Goal: Navigation & Orientation: Find specific page/section

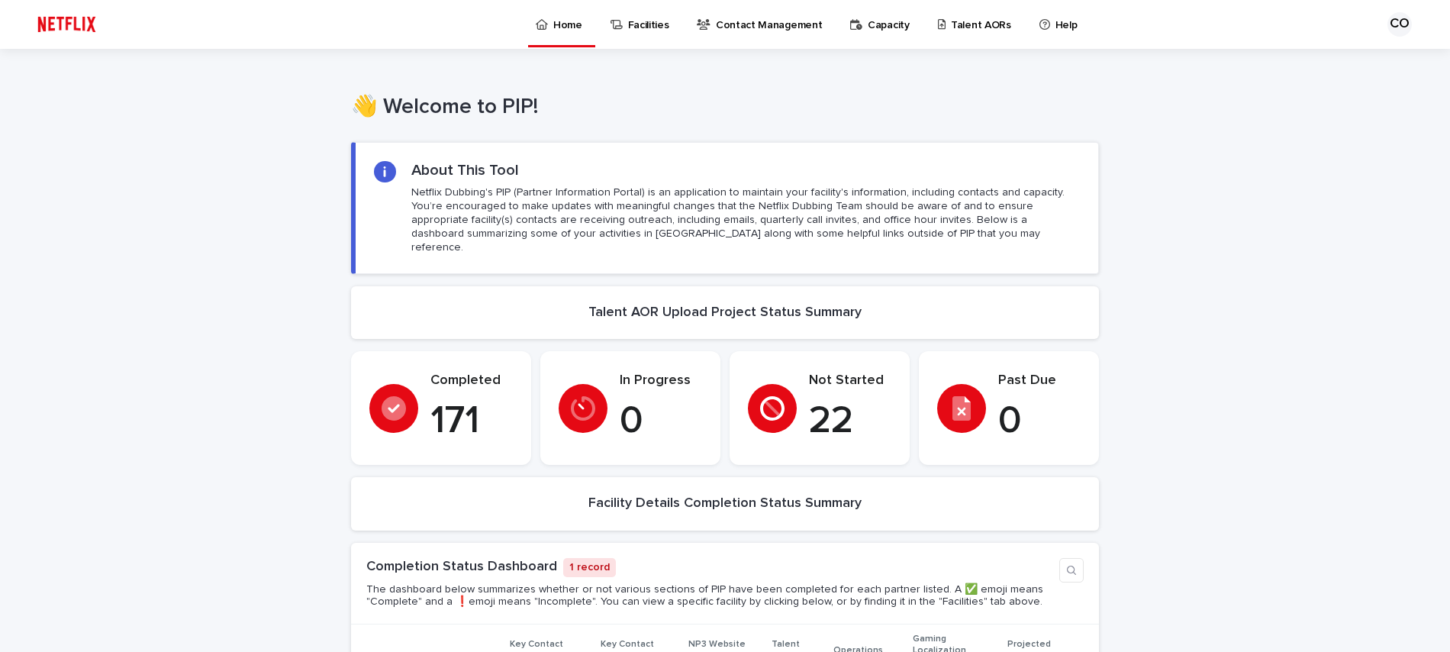
click at [936, 18] on div "Talent AORs" at bounding box center [977, 16] width 82 height 32
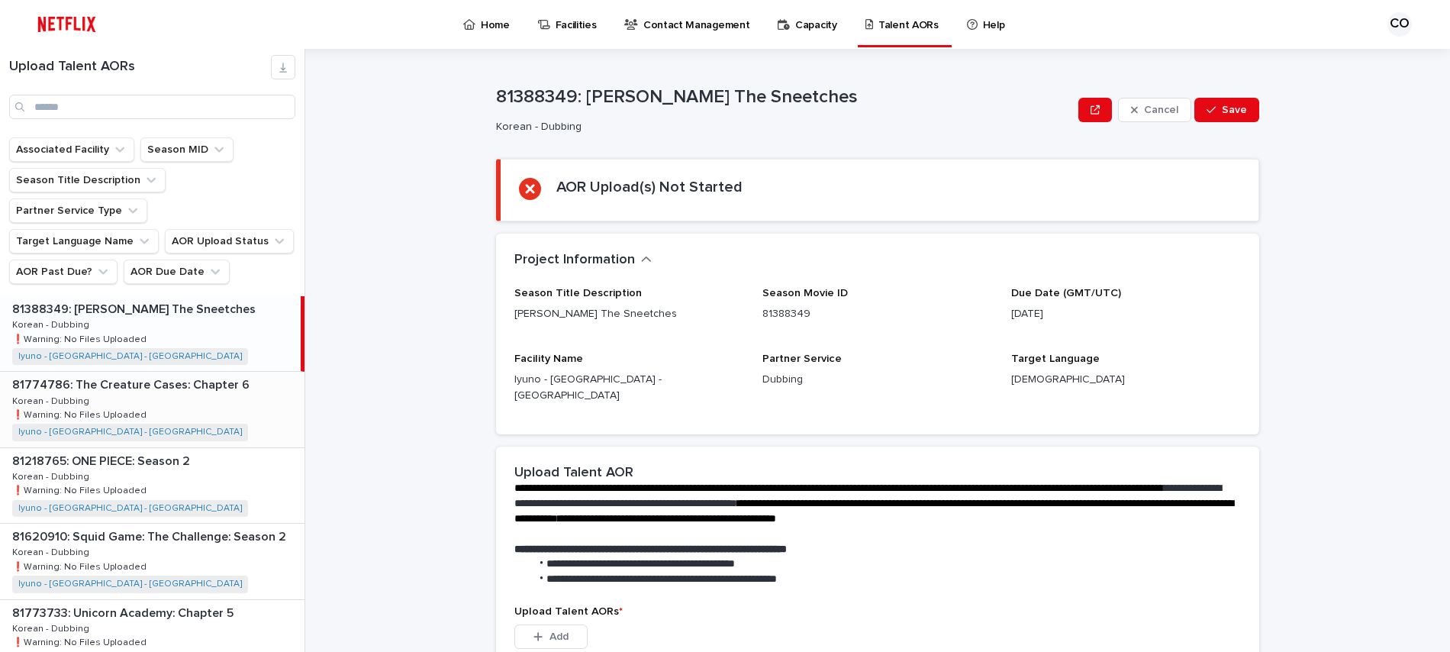
click at [230, 430] on div "81774786: The Creature Cases: Chapter 6 81774786: The Creature Cases: Chapter 6…" at bounding box center [152, 409] width 304 height 75
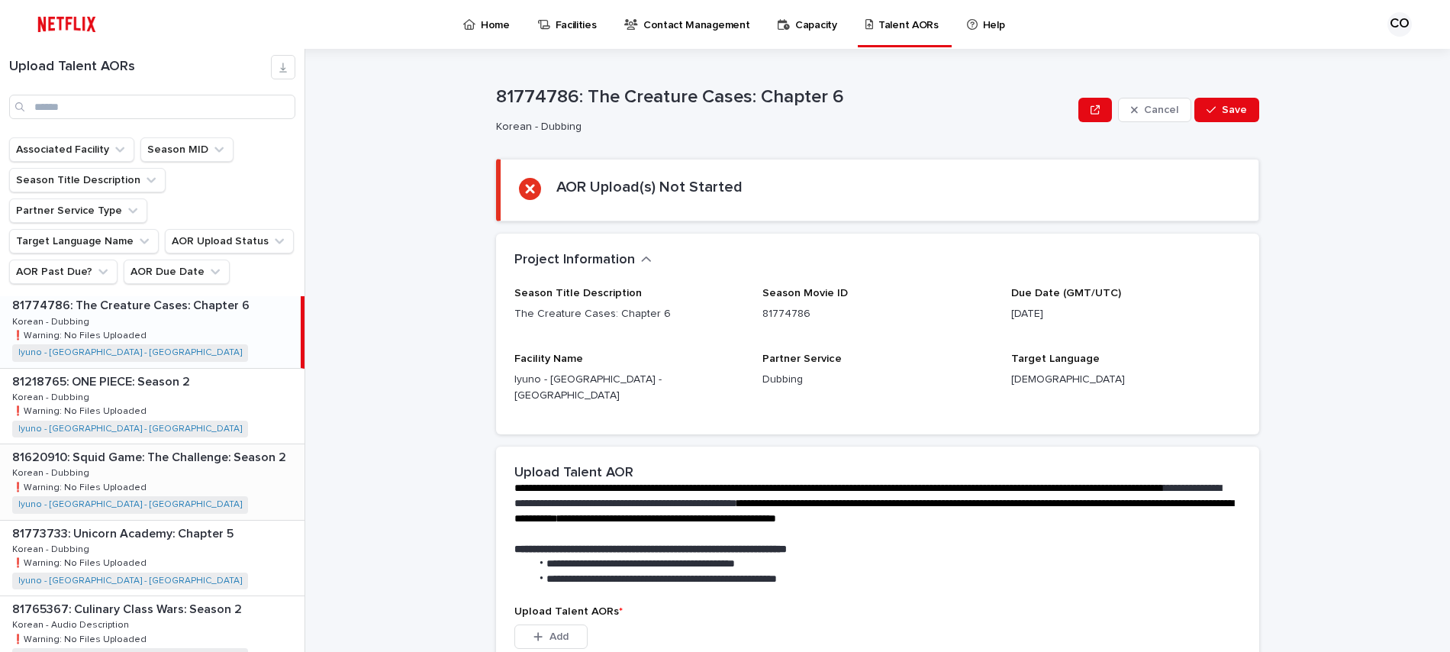
scroll to position [89, 0]
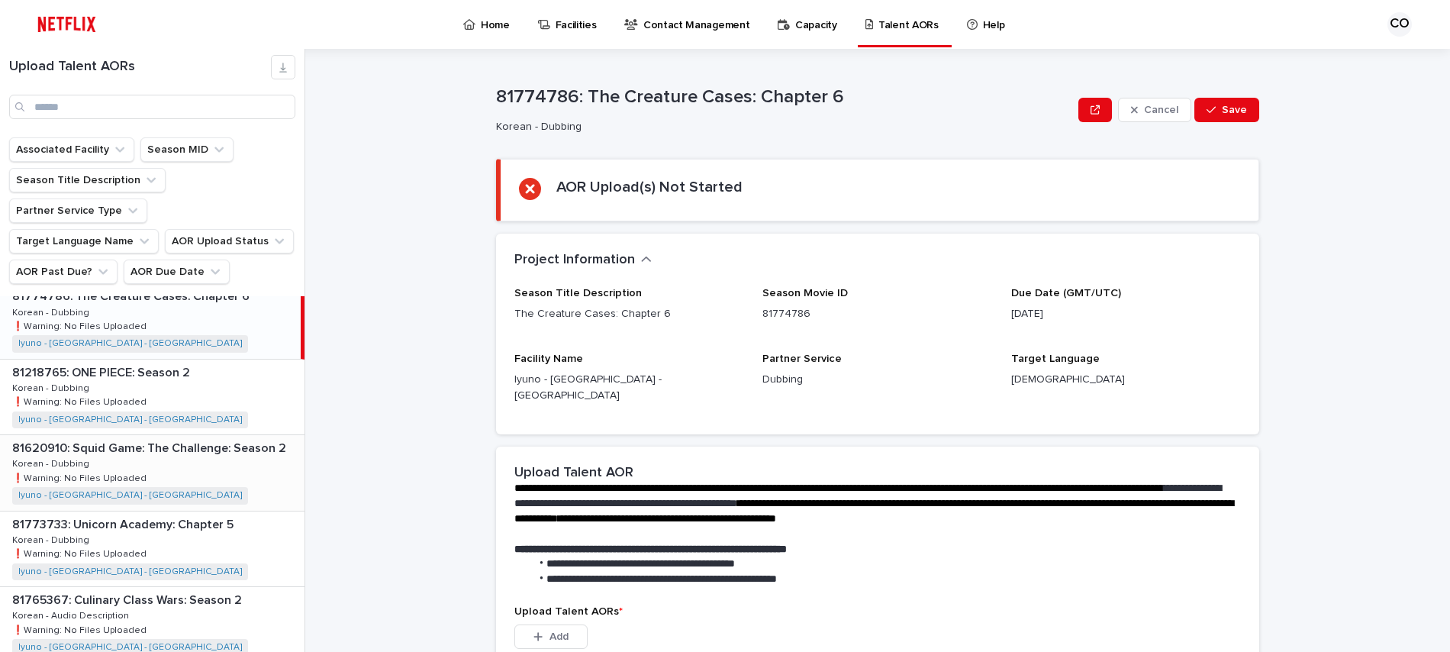
click at [218, 532] on p "81773733: Unicorn Academy: Chapter 5" at bounding box center [124, 523] width 224 height 18
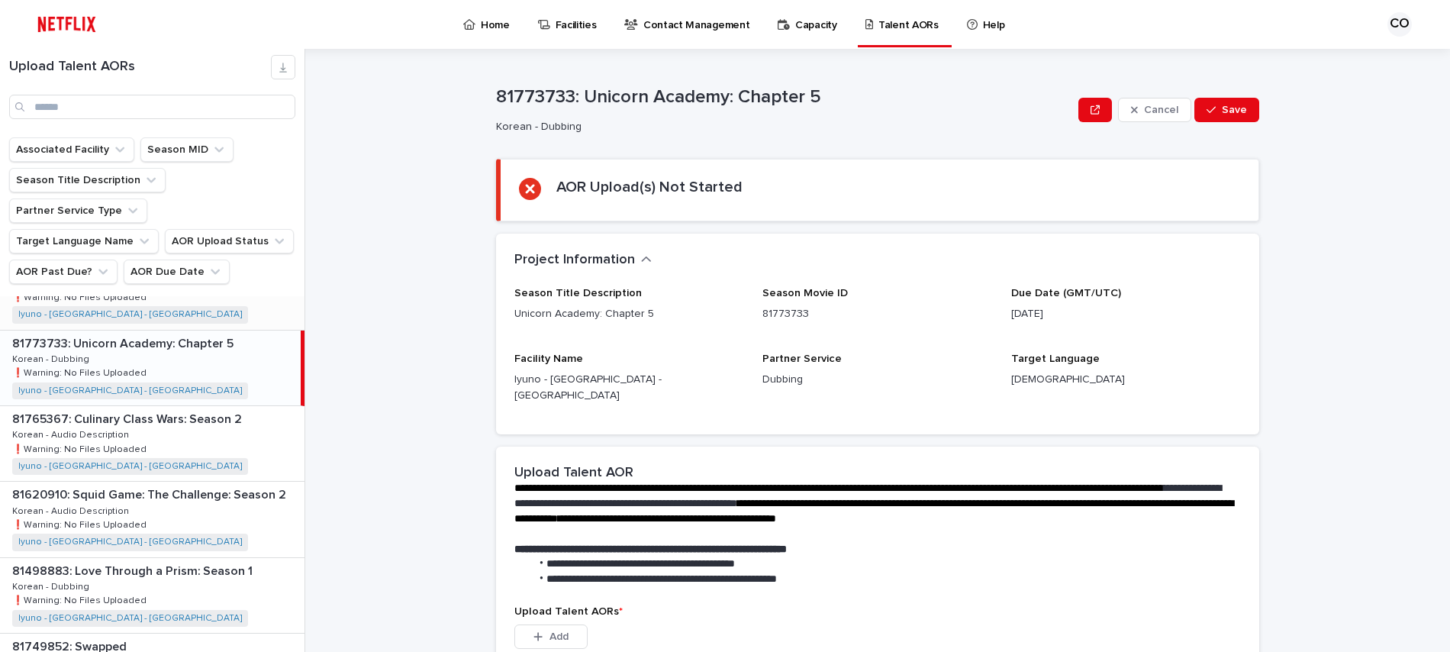
scroll to position [272, 0]
click at [200, 468] on div "81765367: Culinary Class Wars: Season 2 81765367: Culinary Class Wars: Season 2…" at bounding box center [152, 440] width 304 height 75
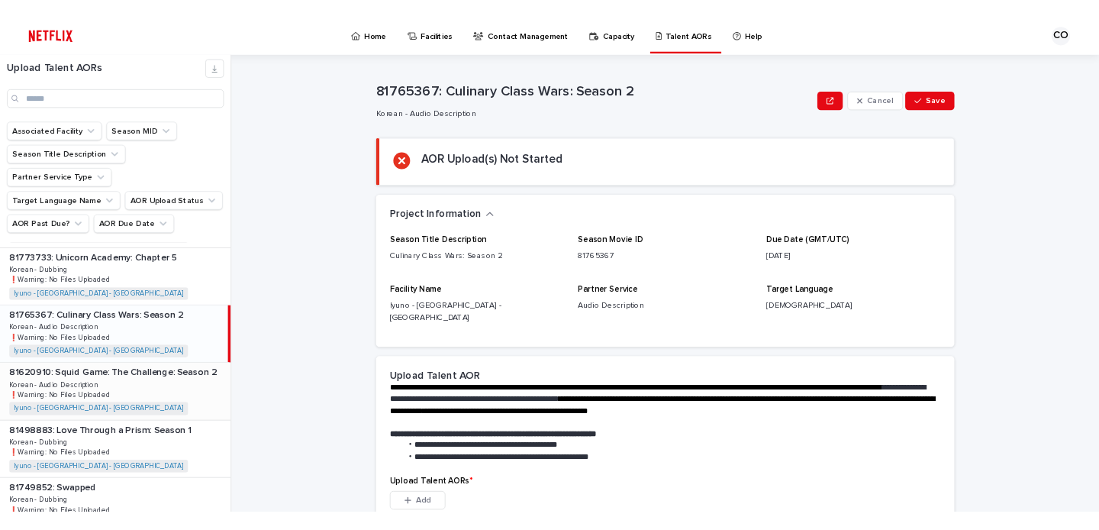
scroll to position [310, 0]
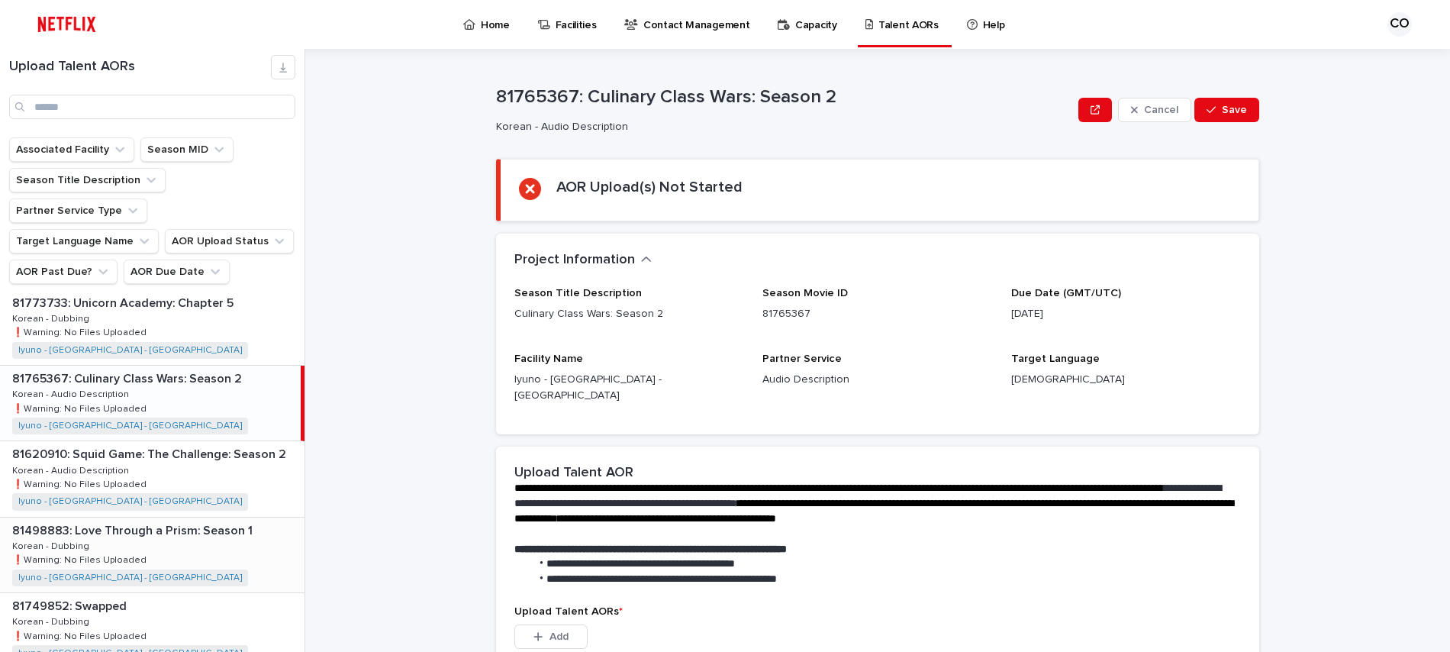
click at [231, 532] on p "81498883: Love Through a Prism: Season 1" at bounding box center [133, 529] width 243 height 18
